Goal: Information Seeking & Learning: Learn about a topic

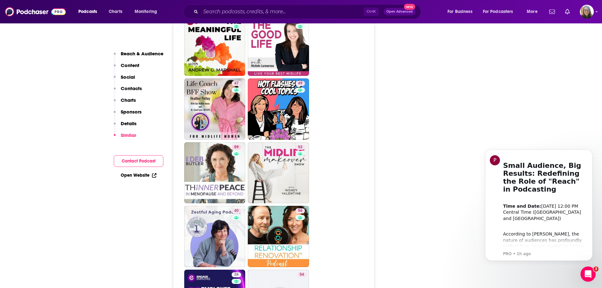
scroll to position [1074, 0]
click at [310, 12] on input "Search podcasts, credits, & more..." at bounding box center [282, 12] width 163 height 10
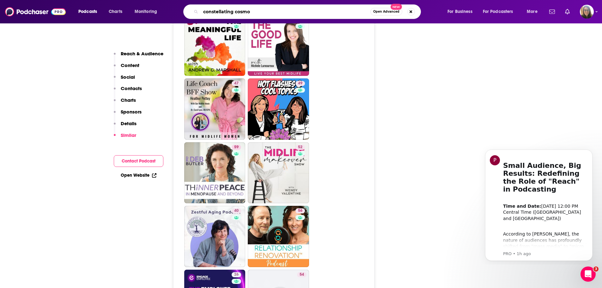
type input "constellating cosmos"
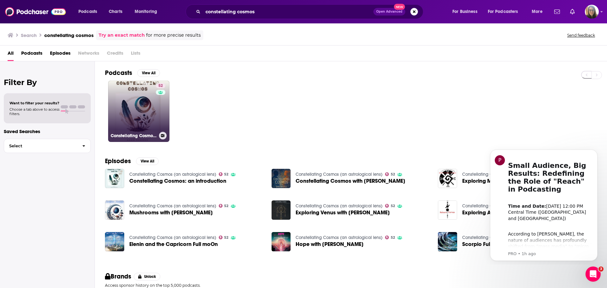
click at [138, 107] on link "52 Constellating Cosmos (an astrological lens)" at bounding box center [138, 111] width 61 height 61
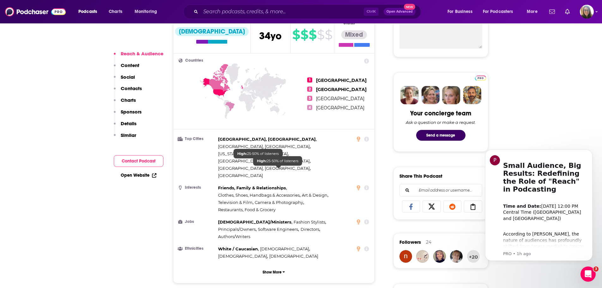
scroll to position [442, 0]
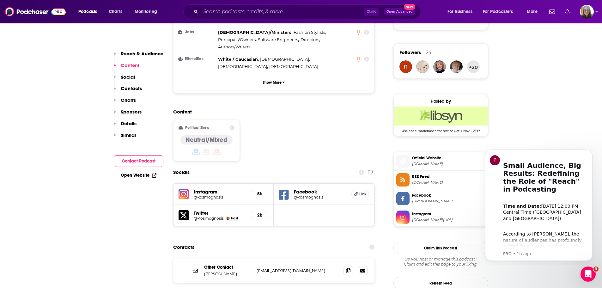
click at [206, 189] on h5 "Instagram" at bounding box center [220, 192] width 52 height 6
click at [257, 191] on h5 "5k" at bounding box center [259, 193] width 7 height 5
click at [182, 189] on img at bounding box center [183, 194] width 10 height 10
click at [221, 11] on input "Search podcasts, credits, & more..." at bounding box center [282, 12] width 163 height 10
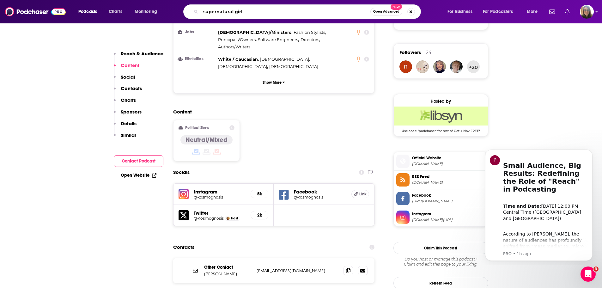
type input "supernatural girlz"
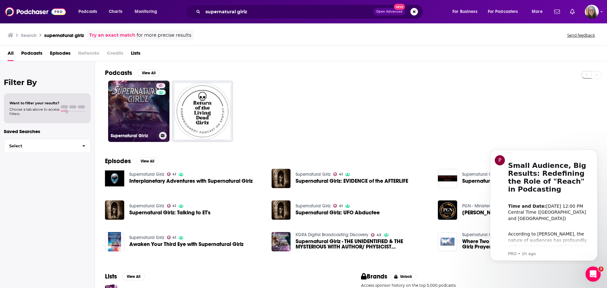
click at [140, 112] on link "41 Supernatural Girlz" at bounding box center [138, 111] width 61 height 61
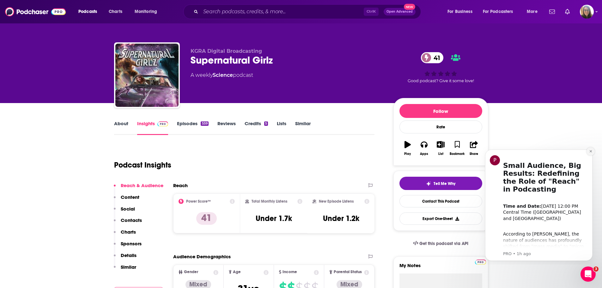
click at [588, 151] on button "Dismiss notification" at bounding box center [590, 151] width 8 height 8
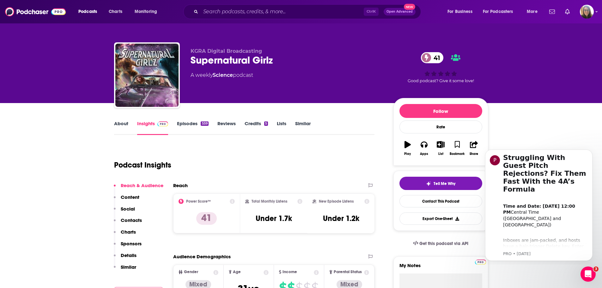
click at [231, 6] on div "Ctrl K Open Advanced New" at bounding box center [302, 11] width 238 height 15
click at [590, 12] on img "Logged in as akolesnik" at bounding box center [587, 12] width 14 height 14
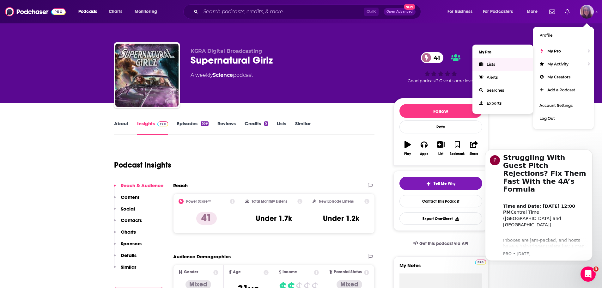
click at [509, 63] on link "Lists" at bounding box center [502, 64] width 61 height 13
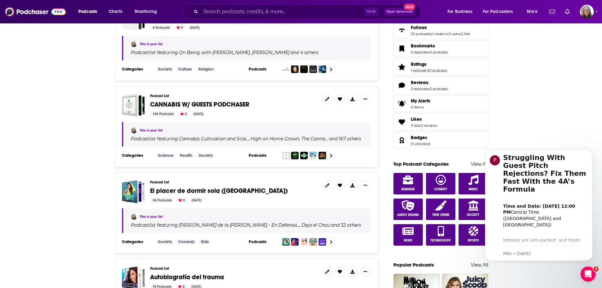
scroll to position [190, 0]
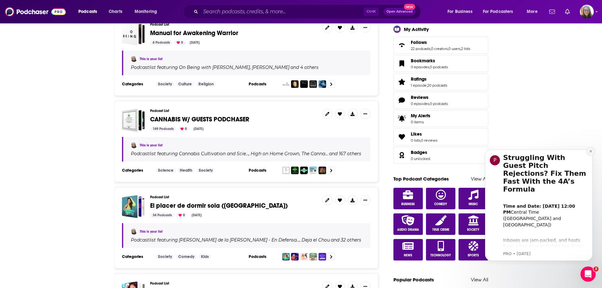
click at [590, 152] on icon "Dismiss notification" at bounding box center [590, 150] width 3 height 3
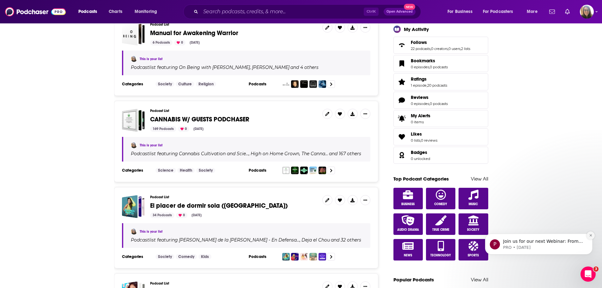
click at [589, 233] on icon "Dismiss notification" at bounding box center [590, 234] width 3 height 3
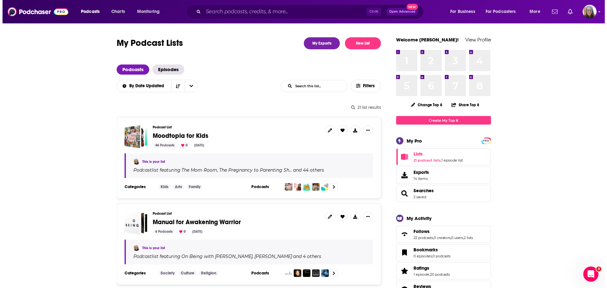
scroll to position [0, 0]
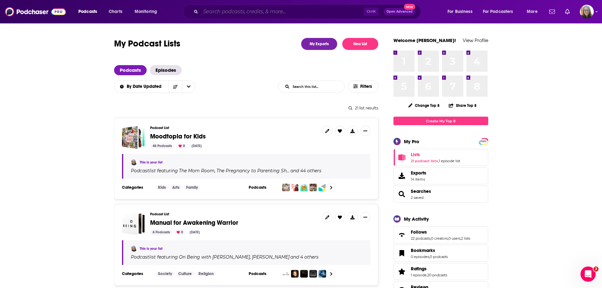
click at [231, 12] on input "Search podcasts, credits, & more..." at bounding box center [282, 12] width 163 height 10
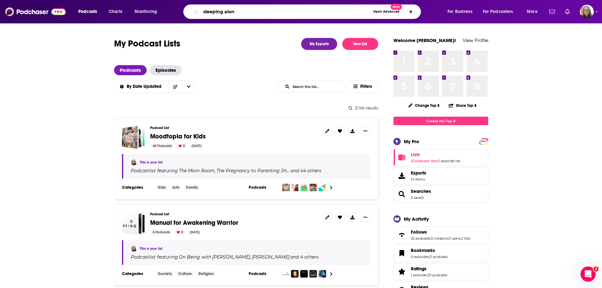
type input "sleeping alone"
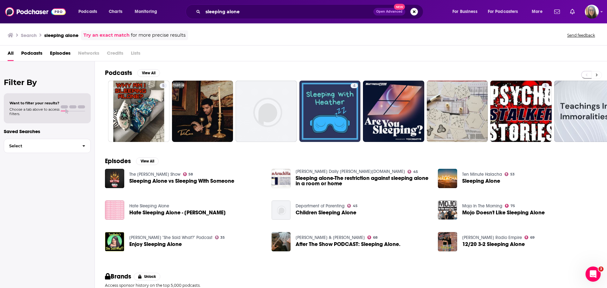
click at [597, 74] on button at bounding box center [596, 75] width 10 height 8
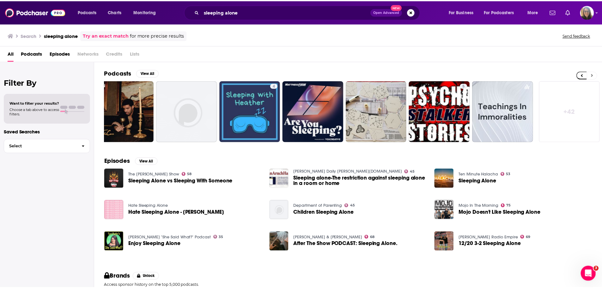
scroll to position [0, 79]
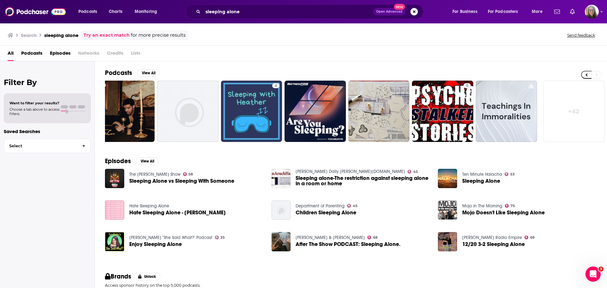
click at [416, 9] on button "Search podcasts, credits, & more..." at bounding box center [414, 12] width 8 height 8
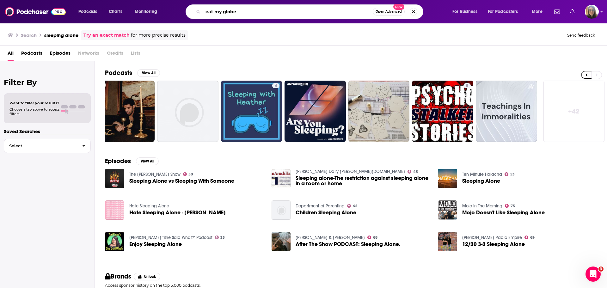
type input "eat my globe"
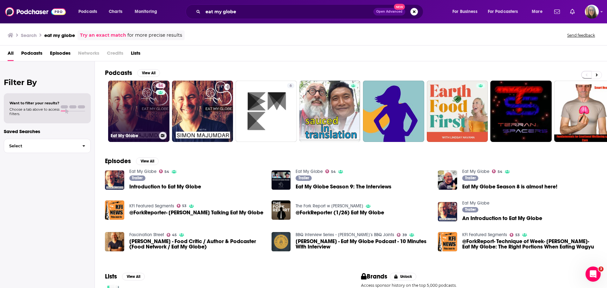
click at [142, 119] on link "54 Eat My Globe" at bounding box center [138, 111] width 61 height 61
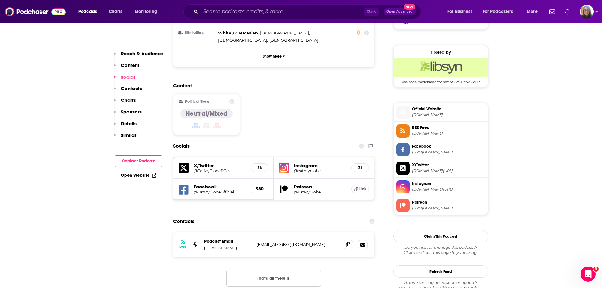
scroll to position [505, 0]
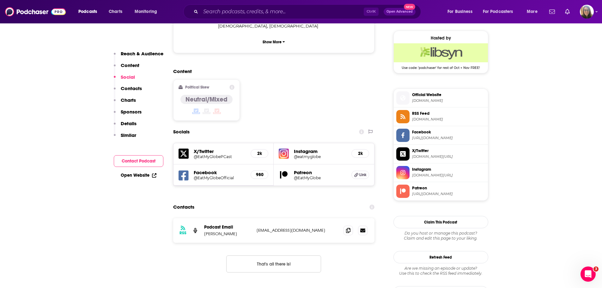
click at [443, 101] on span "[DOMAIN_NAME]" at bounding box center [448, 100] width 73 height 5
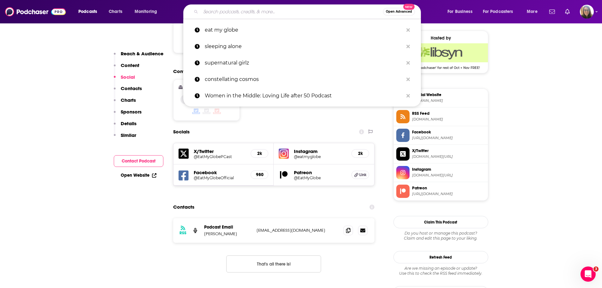
click at [237, 9] on input "Search podcasts, credits, & more..." at bounding box center [292, 12] width 182 height 10
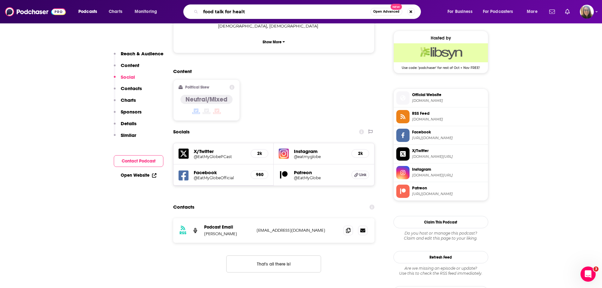
type input "food talk for health"
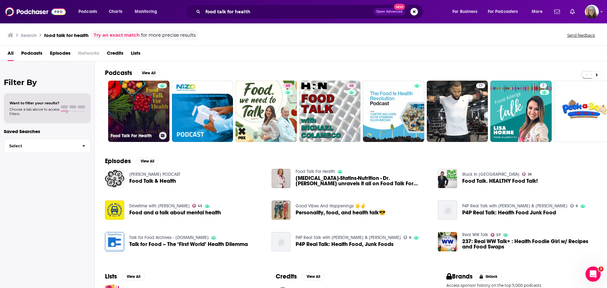
click at [126, 112] on link "Food Talk For Health" at bounding box center [138, 111] width 61 height 61
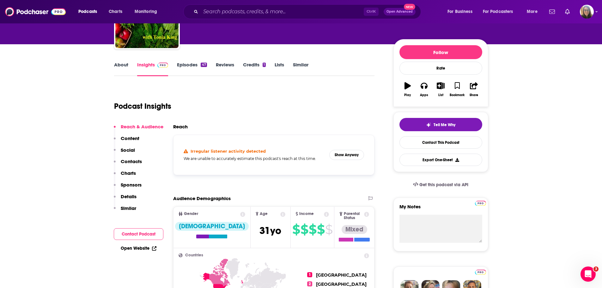
scroll to position [95, 0]
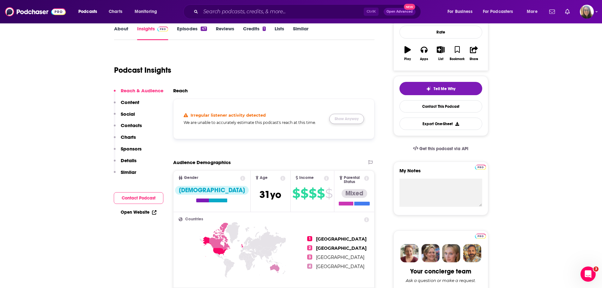
click at [344, 119] on button "Show Anyway" at bounding box center [346, 119] width 35 height 10
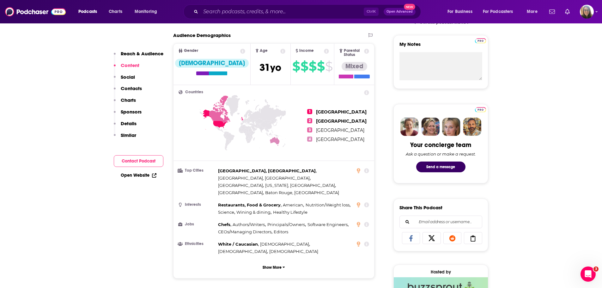
scroll to position [348, 0]
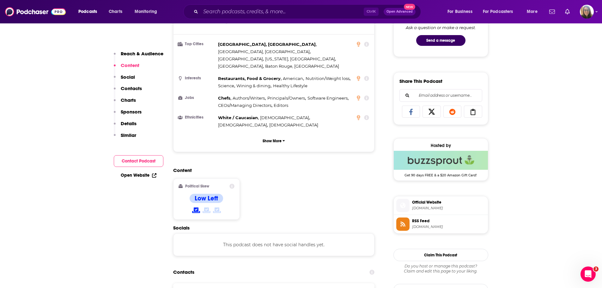
click at [432, 200] on span "Official Website" at bounding box center [448, 202] width 73 height 6
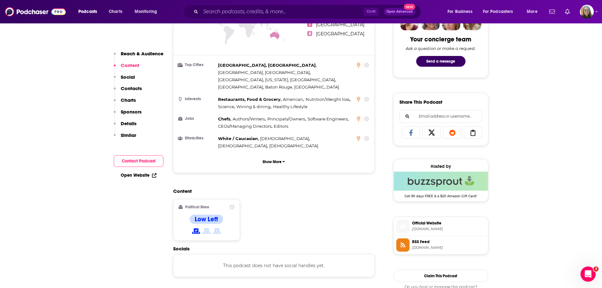
scroll to position [316, 0]
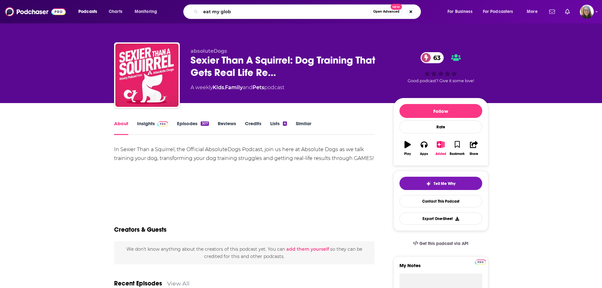
type input "eat my globe"
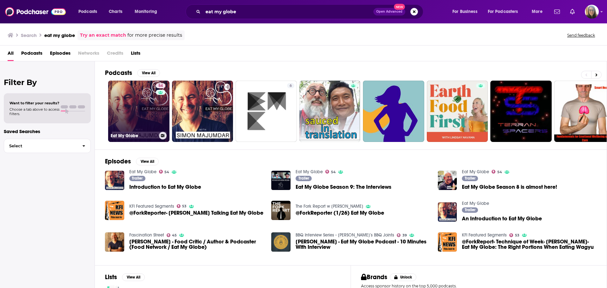
click at [143, 121] on link "54 Eat My Globe" at bounding box center [138, 111] width 61 height 61
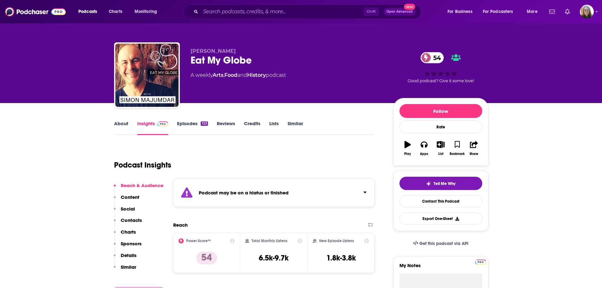
click at [297, 196] on div "Podcast may be on a hiatus or finished" at bounding box center [274, 192] width 202 height 28
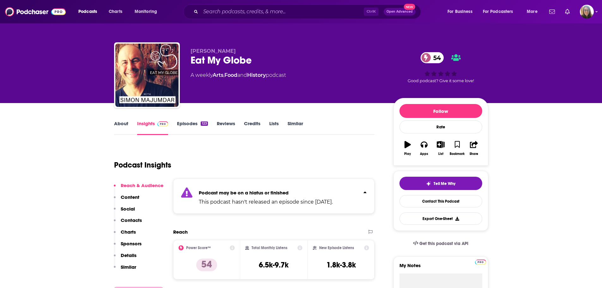
click at [366, 191] on icon "Click to expand status details" at bounding box center [364, 192] width 3 height 5
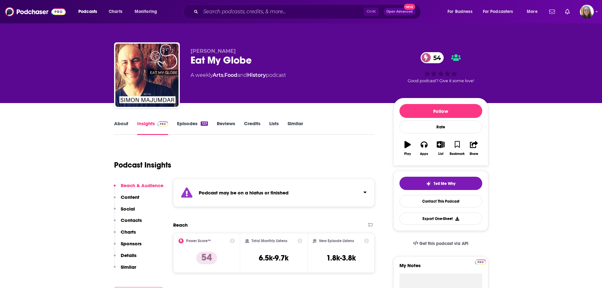
click at [366, 191] on icon "Click to expand status details" at bounding box center [364, 192] width 3 height 5
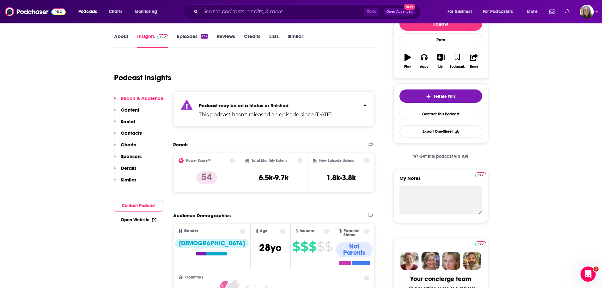
scroll to position [95, 0]
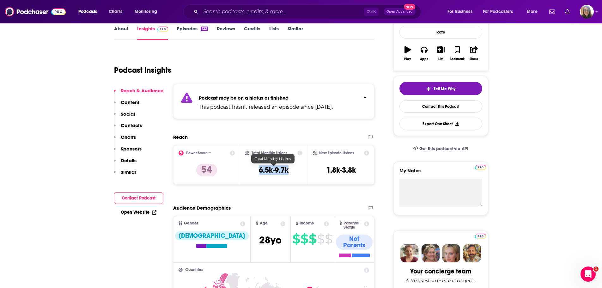
drag, startPoint x: 258, startPoint y: 168, endPoint x: 291, endPoint y: 169, distance: 32.2
click at [291, 169] on div "Total Monthly Listens 6.5k-9.7k" at bounding box center [273, 164] width 57 height 29
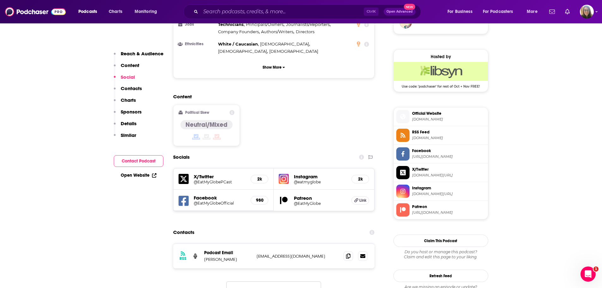
scroll to position [505, 0]
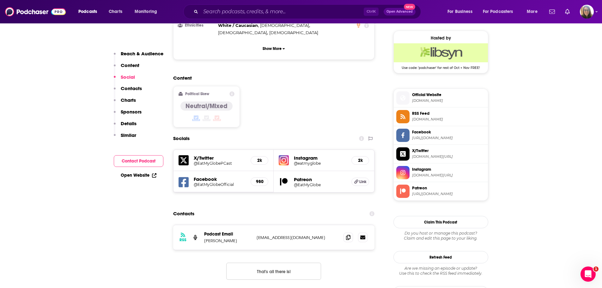
click at [416, 138] on span "[URL][DOMAIN_NAME]" at bounding box center [448, 138] width 73 height 5
